Goal: Task Accomplishment & Management: Manage account settings

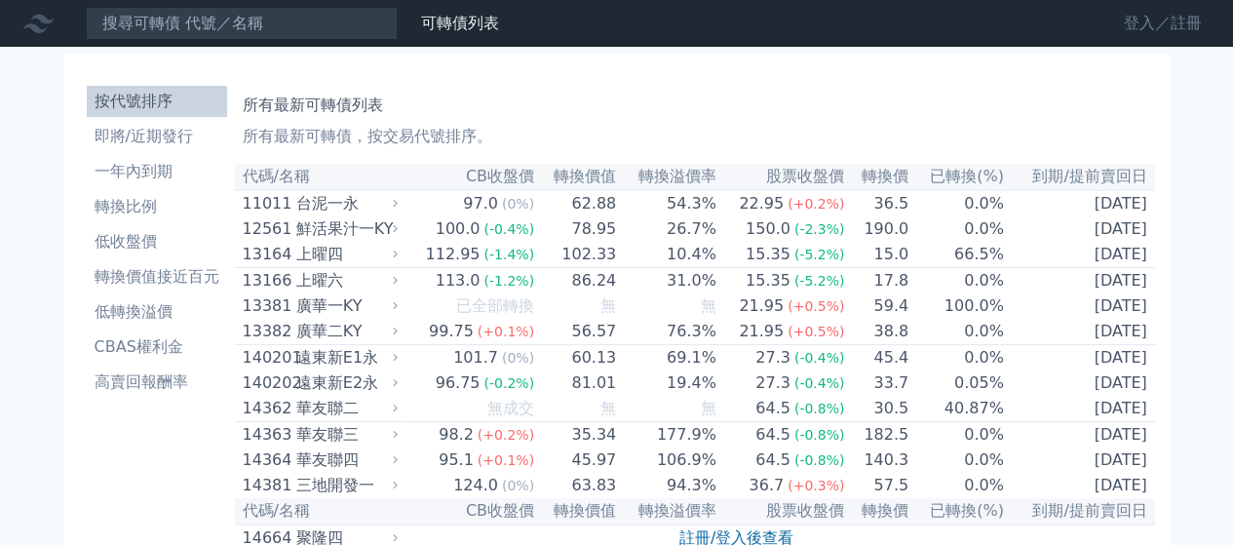
click at [1148, 19] on link "登入／註冊" at bounding box center [1162, 23] width 109 height 31
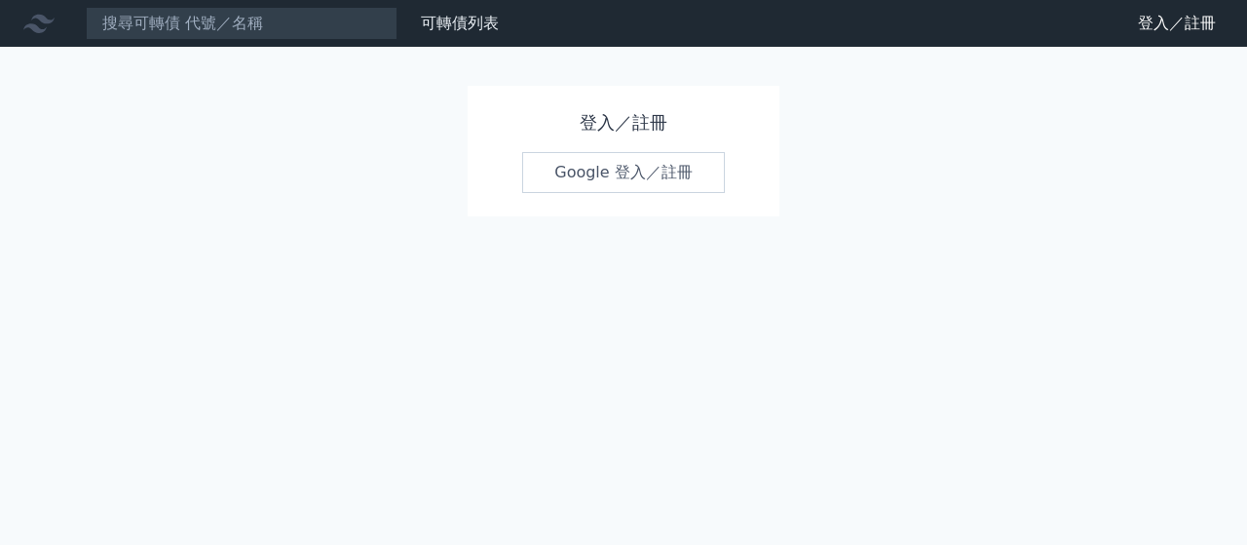
click at [593, 172] on link "Google 登入／註冊" at bounding box center [623, 172] width 203 height 41
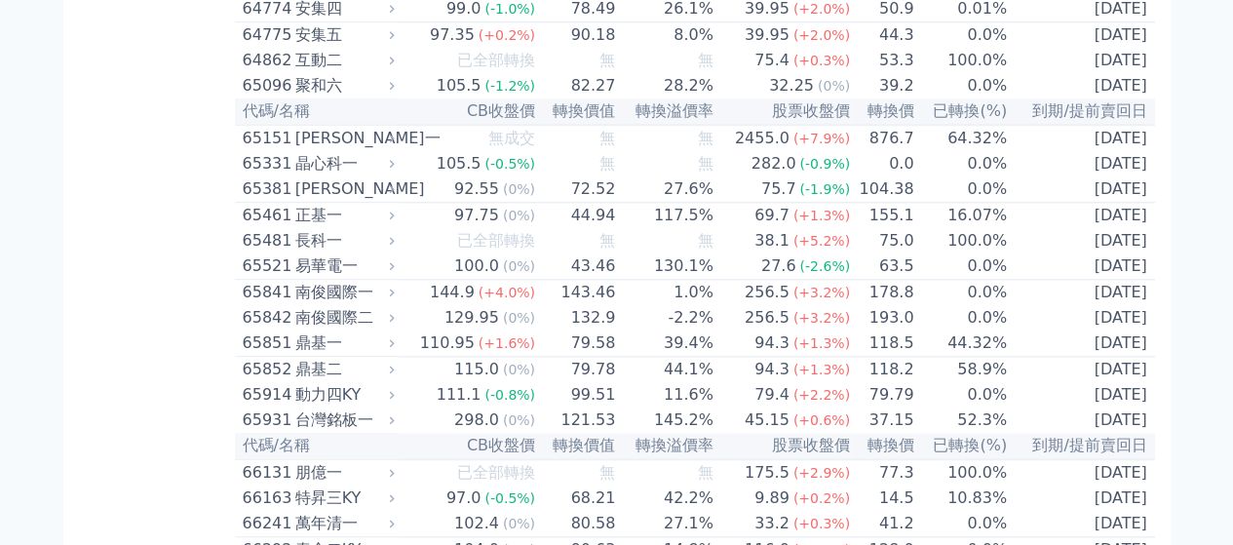
scroll to position [8412, 0]
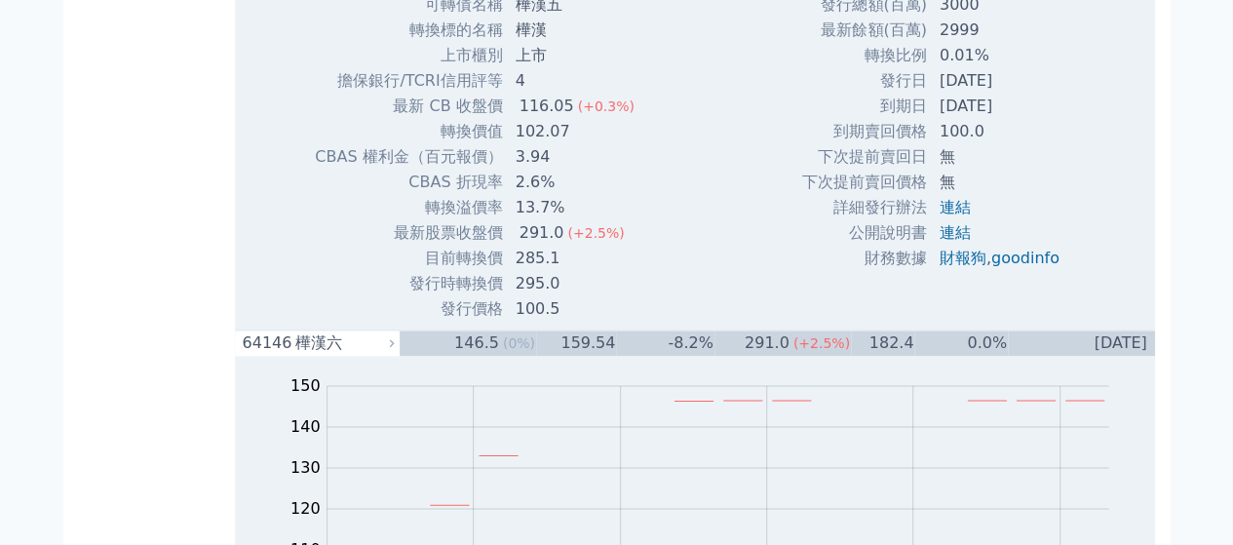
scroll to position [8867, 0]
